Goal: Task Accomplishment & Management: Complete application form

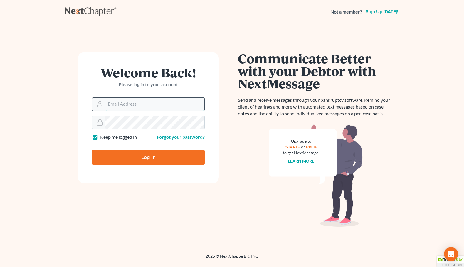
click at [137, 107] on input "Email Address" at bounding box center [154, 103] width 99 height 13
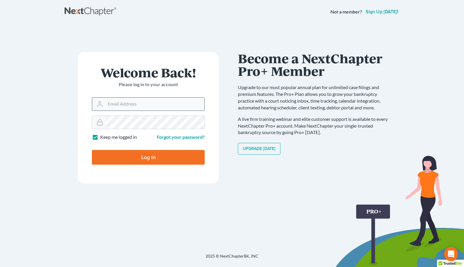
click at [158, 104] on input "Email Address" at bounding box center [154, 103] width 99 height 13
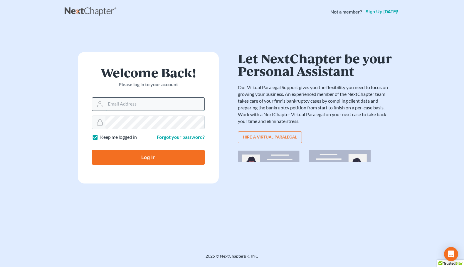
type input "[EMAIL_ADDRESS][DOMAIN_NAME]"
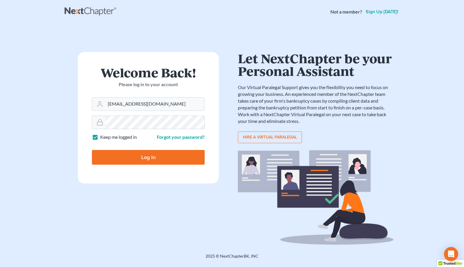
click at [164, 161] on input "Log In" at bounding box center [148, 157] width 113 height 15
type input "Thinking..."
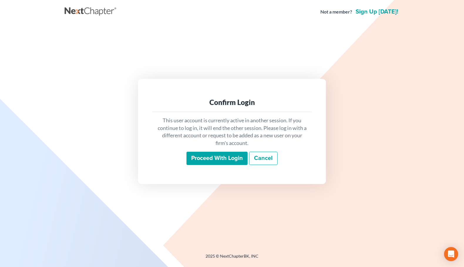
click at [206, 153] on input "Proceed with login" at bounding box center [216, 158] width 61 height 14
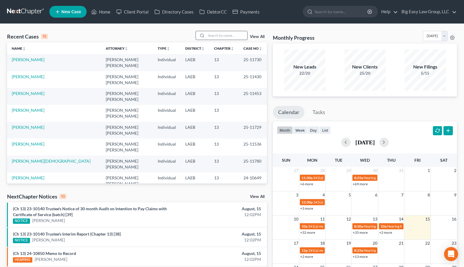
click at [218, 36] on input "search" at bounding box center [226, 35] width 41 height 9
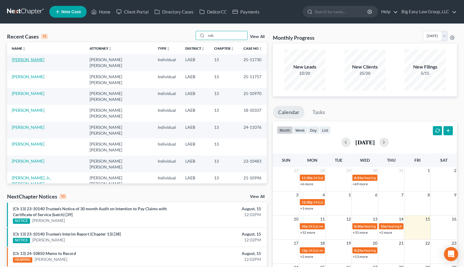
type input "rob"
click at [19, 61] on link "[PERSON_NAME]" at bounding box center [28, 59] width 33 height 5
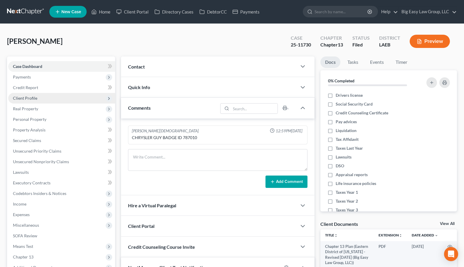
scroll to position [137, 0]
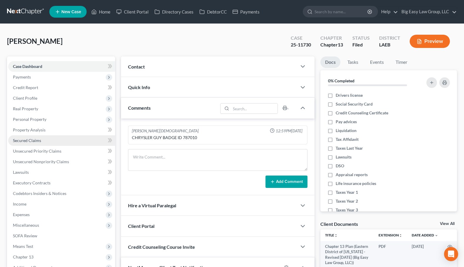
click at [38, 140] on span "Secured Claims" at bounding box center [27, 140] width 28 height 5
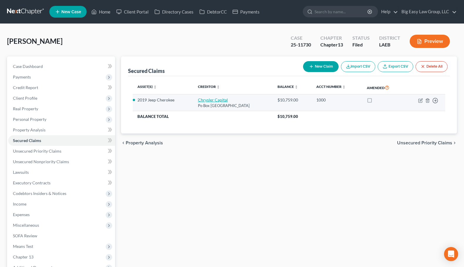
click at [207, 100] on link "Chrysler Capital" at bounding box center [213, 99] width 30 height 5
select select "45"
select select "13"
select select "0"
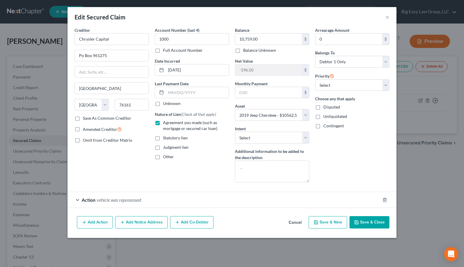
click at [364, 225] on button "Save & Close" at bounding box center [369, 222] width 40 height 12
select select
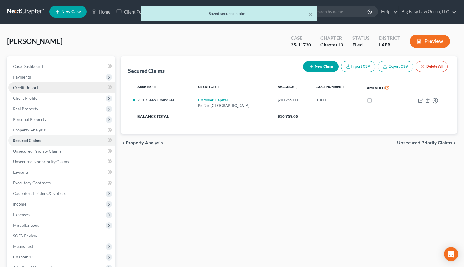
click at [25, 89] on span "Credit Report" at bounding box center [25, 87] width 25 height 5
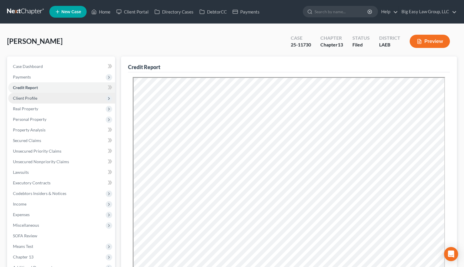
click at [26, 100] on span "Client Profile" at bounding box center [25, 97] width 24 height 5
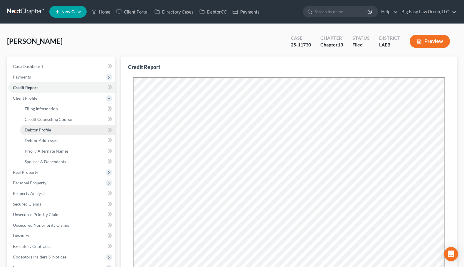
click at [50, 130] on span "Debtor Profile" at bounding box center [38, 129] width 26 height 5
select select "0"
select select "1"
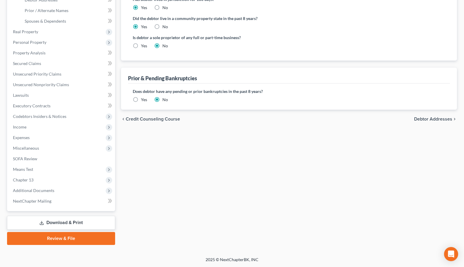
scroll to position [141, 0]
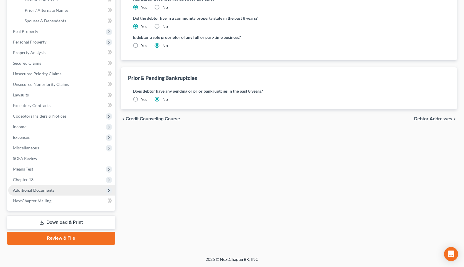
click at [39, 188] on span "Additional Documents" at bounding box center [33, 189] width 41 height 5
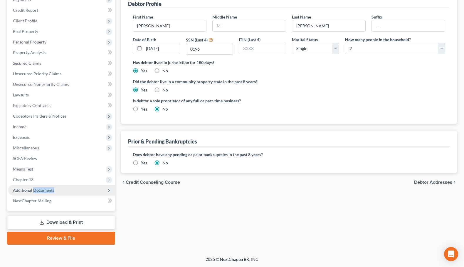
scroll to position [77, 0]
click at [19, 189] on span "Additional Documents" at bounding box center [33, 189] width 41 height 5
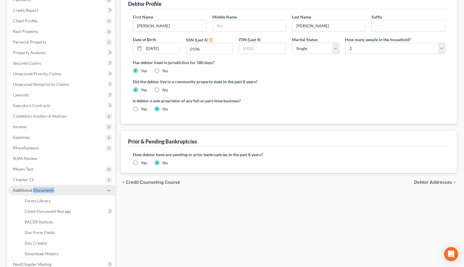
scroll to position [96, 0]
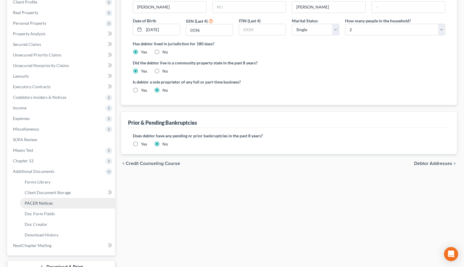
click at [37, 202] on span "PACER Notices" at bounding box center [39, 202] width 28 height 5
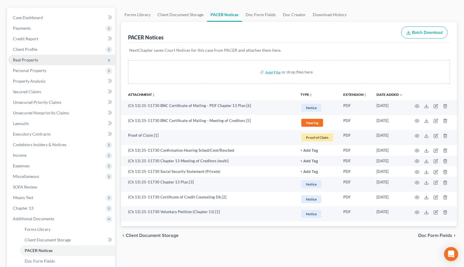
scroll to position [40, 0]
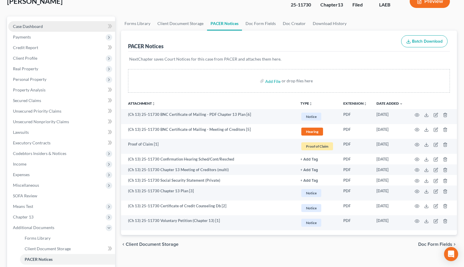
click at [45, 21] on link "Case Dashboard" at bounding box center [61, 26] width 107 height 11
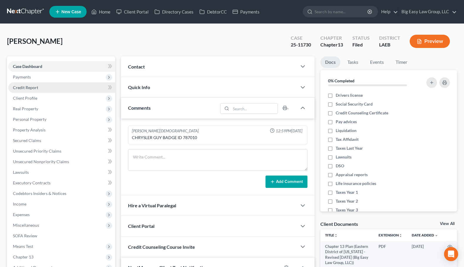
scroll to position [137, 0]
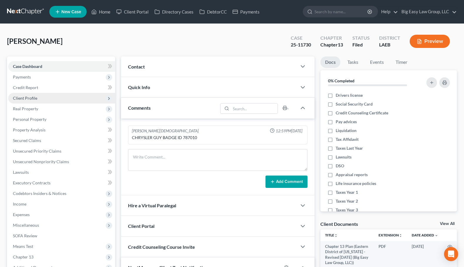
click at [35, 99] on span "Client Profile" at bounding box center [25, 97] width 24 height 5
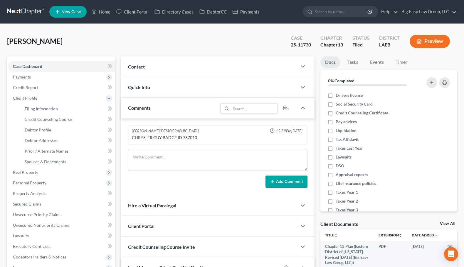
click at [180, 71] on div "Contact" at bounding box center [209, 66] width 176 height 20
